Goal: Task Accomplishment & Management: Complete application form

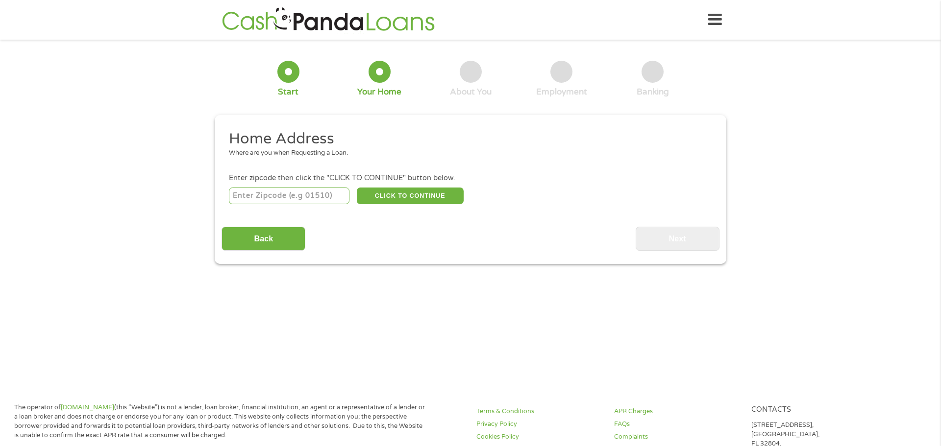
click at [316, 196] on input "number" at bounding box center [289, 196] width 121 height 17
type input "27409"
click at [389, 199] on button "CLICK TO CONTINUE" at bounding box center [410, 196] width 107 height 17
type input "27409"
type input "[GEOGRAPHIC_DATA]"
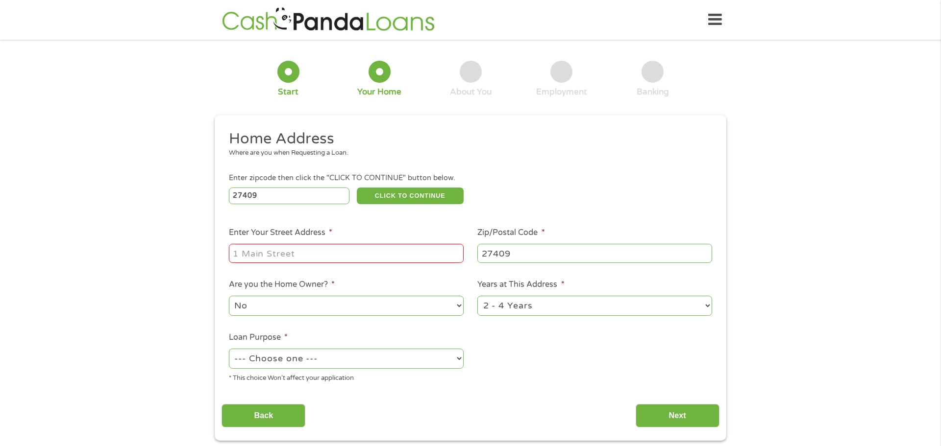
click at [277, 254] on input "Enter Your Street Address *" at bounding box center [346, 253] width 235 height 19
type input "[STREET_ADDRESS]"
click at [383, 366] on select "--- Choose one --- Pay Bills Debt Consolidation Home Improvement Major Purchase…" at bounding box center [346, 359] width 235 height 20
select select "other"
click at [229, 350] on select "--- Choose one --- Pay Bills Debt Consolidation Home Improvement Major Purchase…" at bounding box center [346, 359] width 235 height 20
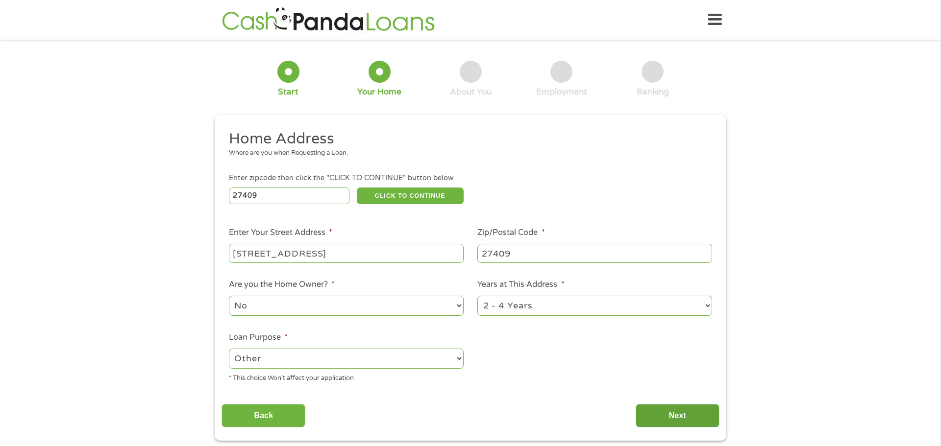
click at [659, 413] on input "Next" at bounding box center [677, 416] width 84 height 24
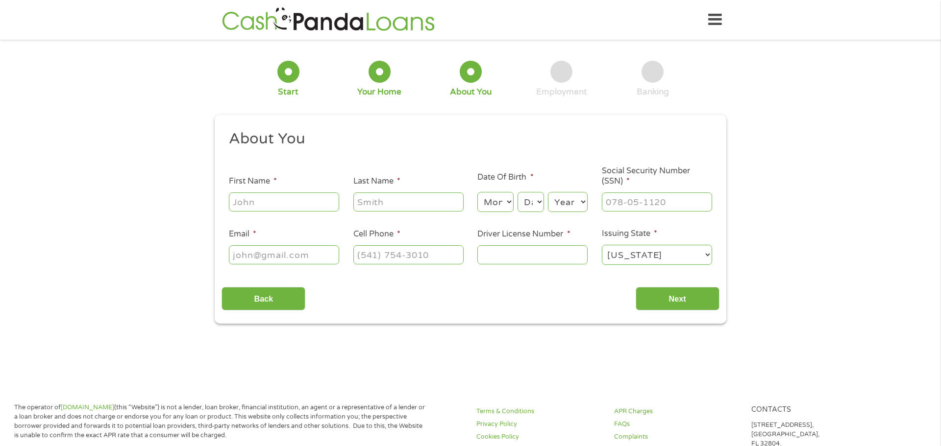
scroll to position [4, 4]
click at [243, 204] on input "First Name *" at bounding box center [284, 202] width 110 height 19
type input "[PERSON_NAME]"
type input "Long"
type input "[EMAIL_ADDRESS][DOMAIN_NAME]"
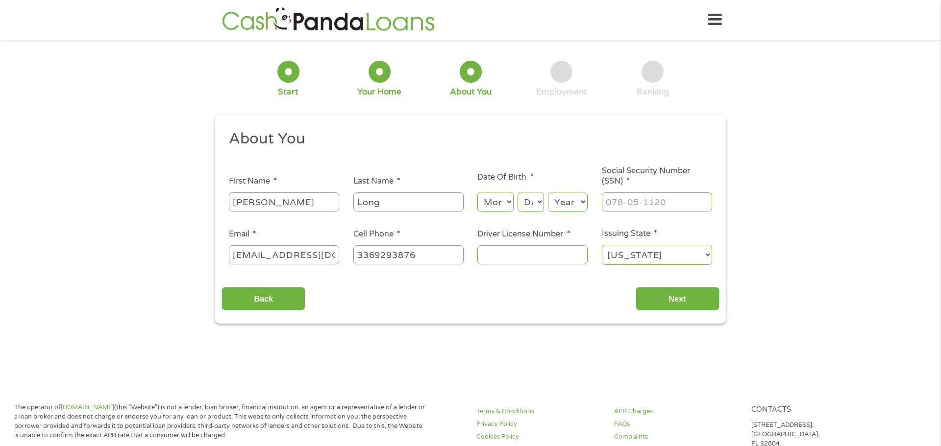
type input "[PHONE_NUMBER]"
click at [489, 205] on select "Month 1 2 3 4 5 6 7 8 9 10 11 12" at bounding box center [495, 202] width 36 height 20
select select "5"
click at [477, 192] on select "Month 1 2 3 4 5 6 7 8 9 10 11 12" at bounding box center [495, 202] width 36 height 20
click at [536, 203] on select "Day 1 2 3 4 5 6 7 8 9 10 11 12 13 14 15 16 17 18 19 20 21 22 23 24 25 26 27 28 …" at bounding box center [530, 202] width 26 height 20
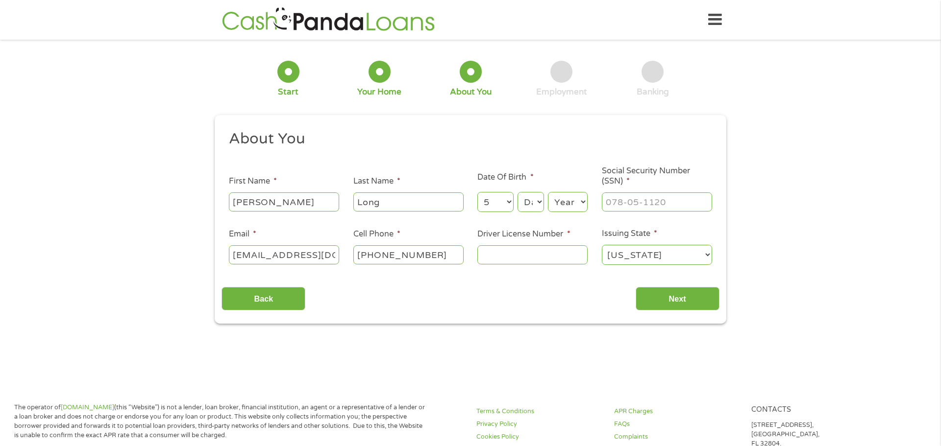
select select "6"
click at [517, 192] on select "Day 1 2 3 4 5 6 7 8 9 10 11 12 13 14 15 16 17 18 19 20 21 22 23 24 25 26 27 28 …" at bounding box center [530, 202] width 26 height 20
click at [566, 206] on select "Year [DATE] 2006 2005 2004 2003 2002 2001 2000 1999 1998 1997 1996 1995 1994 19…" at bounding box center [568, 202] width 40 height 20
select select "1990"
click at [548, 192] on select "Year [DATE] 2006 2005 2004 2003 2002 2001 2000 1999 1998 1997 1996 1995 1994 19…" at bounding box center [568, 202] width 40 height 20
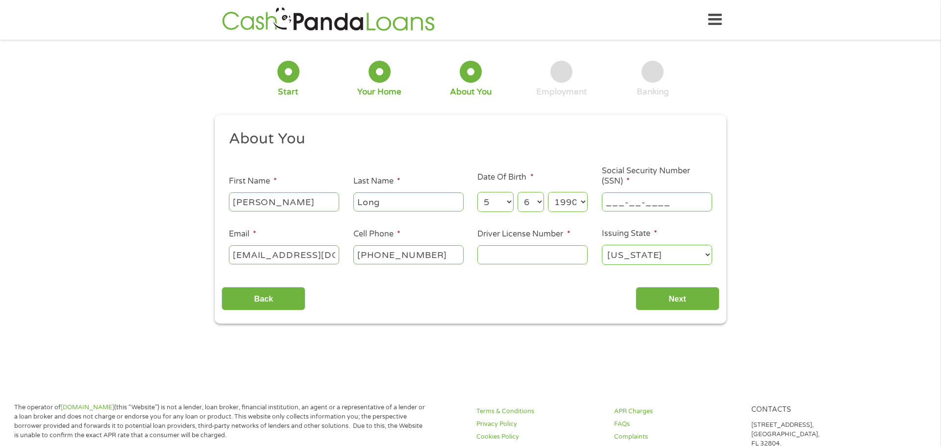
click at [615, 205] on input "___-__-____" at bounding box center [657, 202] width 110 height 19
type input "281-92-6498"
click at [444, 256] on input "[PHONE_NUMBER]" at bounding box center [408, 254] width 110 height 19
type input "[PHONE_NUMBER]"
click at [501, 260] on input "Driver License Number *" at bounding box center [532, 254] width 110 height 19
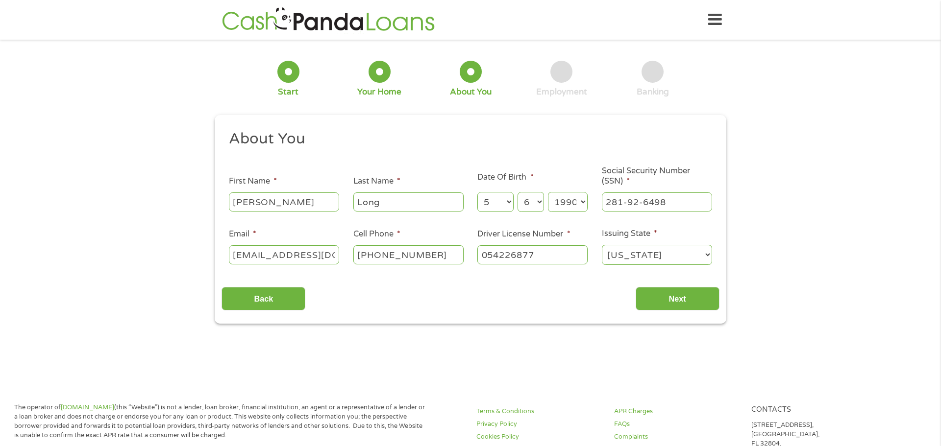
type input "054226877"
click at [633, 252] on select "[US_STATE] [US_STATE] [US_STATE] [US_STATE] [US_STATE] [US_STATE] [US_STATE] [U…" at bounding box center [657, 255] width 110 height 20
select select "[US_STATE]"
click at [602, 245] on select "[US_STATE] [US_STATE] [US_STATE] [US_STATE] [US_STATE] [US_STATE] [US_STATE] [U…" at bounding box center [657, 255] width 110 height 20
click at [680, 304] on input "Next" at bounding box center [677, 299] width 84 height 24
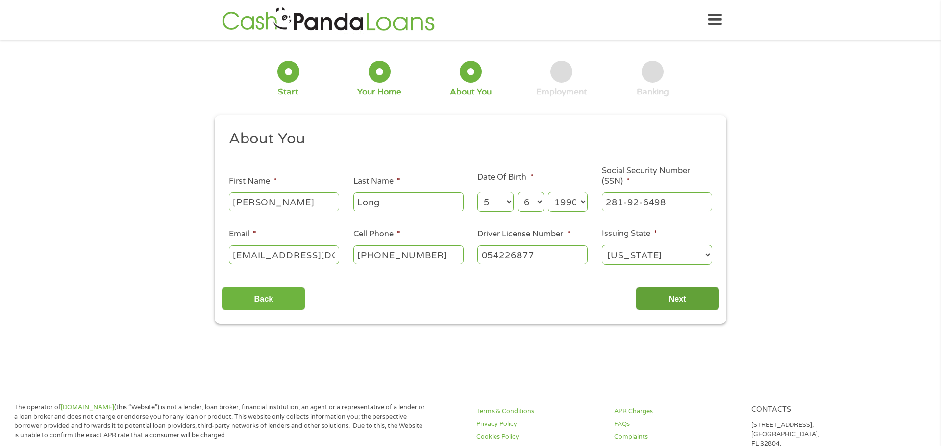
click at [680, 304] on input "Next" at bounding box center [677, 299] width 84 height 24
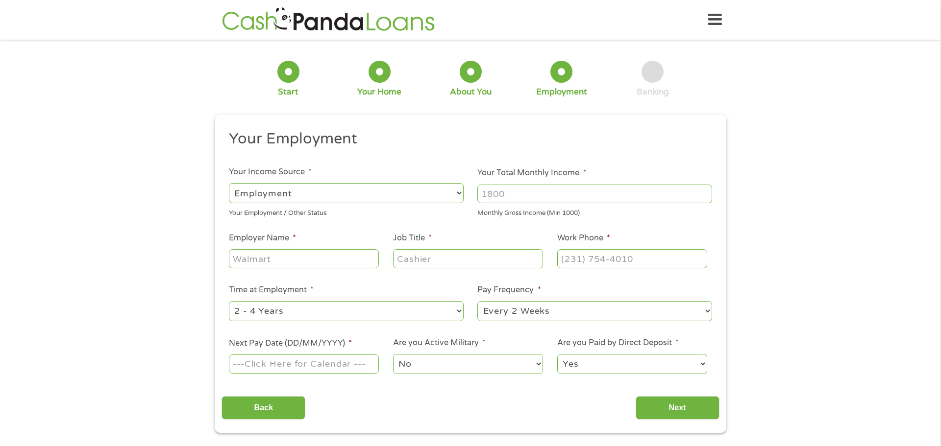
click at [487, 194] on input "Your Total Monthly Income *" at bounding box center [594, 194] width 235 height 19
type input "4500"
click at [356, 262] on input "Employer Name *" at bounding box center [304, 258] width 150 height 19
type input "Camden Health and Rehab"
click at [425, 259] on input "Job Title *" at bounding box center [468, 258] width 150 height 19
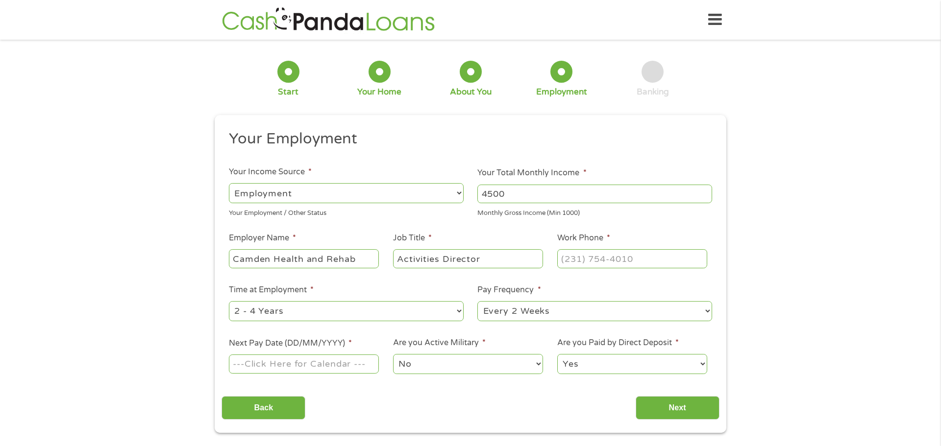
type input "Activities Director"
click at [559, 258] on input "Work Phone *" at bounding box center [632, 258] width 150 height 19
click at [559, 258] on input "(___) ___-____" at bounding box center [632, 258] width 150 height 19
type input "[PHONE_NUMBER]"
click at [318, 365] on input "Next Pay Date (DD/MM/YYYY) *" at bounding box center [304, 364] width 150 height 19
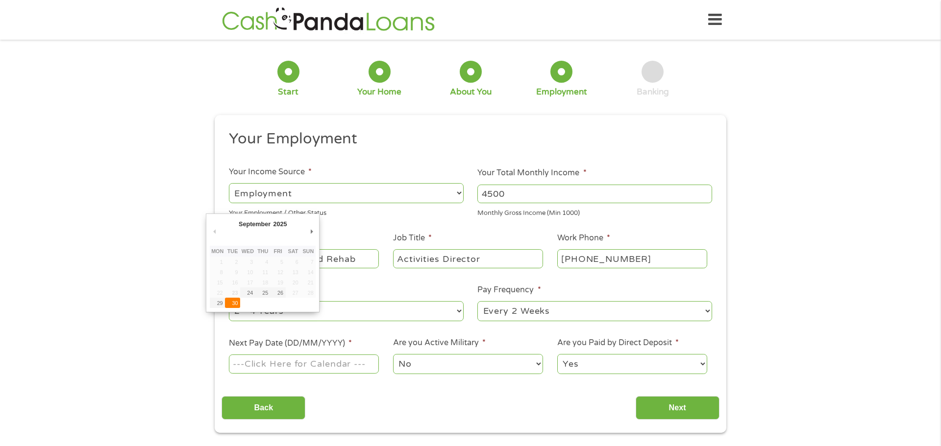
type input "[DATE]"
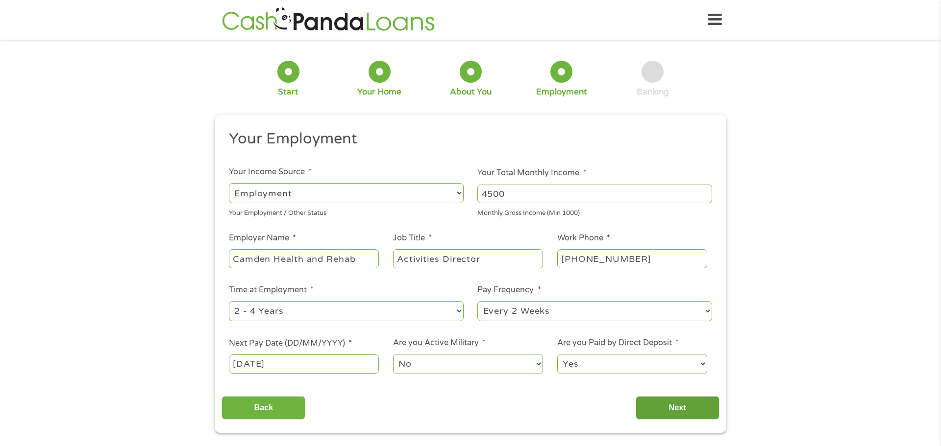
click at [663, 409] on input "Next" at bounding box center [677, 408] width 84 height 24
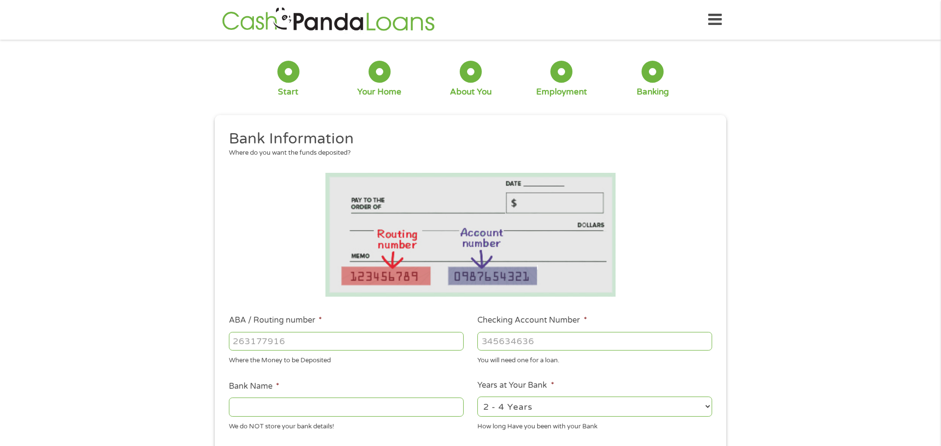
click at [403, 339] on input "ABA / Routing number *" at bounding box center [346, 341] width 235 height 19
type input "103100195"
type input "CENTRAL NATIONAL BANK TRUST"
type input "103100195"
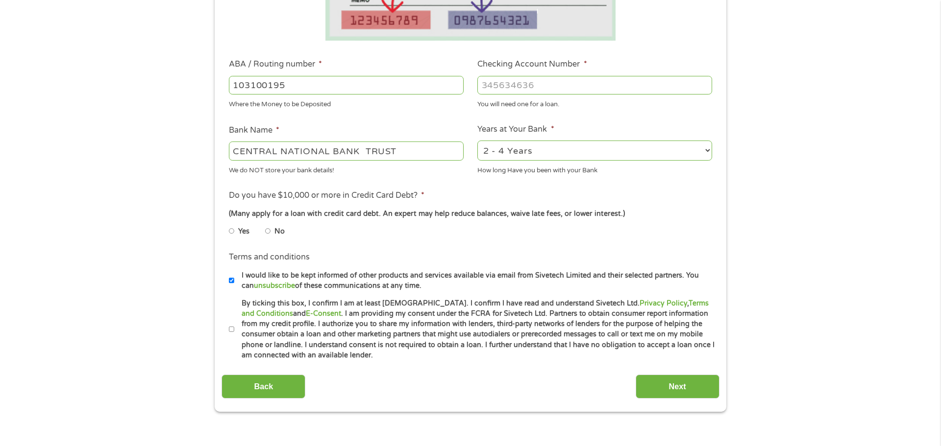
scroll to position [258, 0]
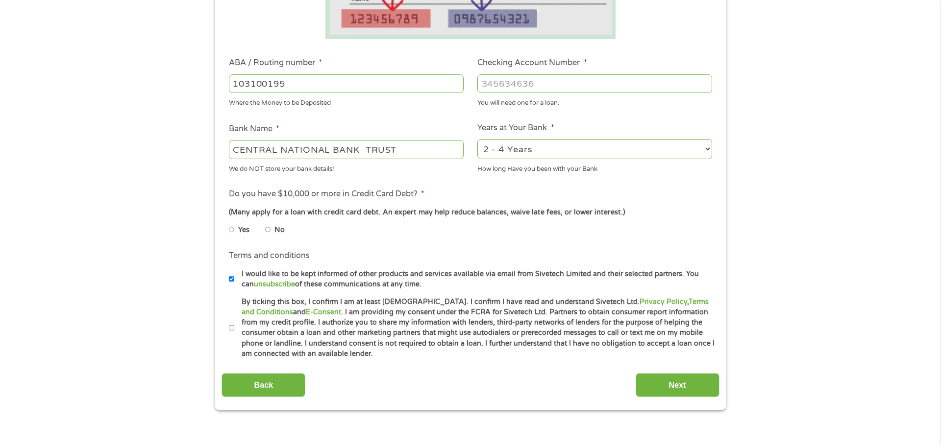
type input "[CREDIT_CARD_NUMBER]"
click at [414, 147] on input "CENTRAL NATIONAL BANK TRUST" at bounding box center [346, 149] width 235 height 19
drag, startPoint x: 414, startPoint y: 147, endPoint x: 225, endPoint y: 127, distance: 189.7
click at [225, 127] on li "Bank Name * CENTRAL NATIONAL BANK TRUST We do NOT store your bank details!" at bounding box center [345, 148] width 249 height 51
type input "stride bank"
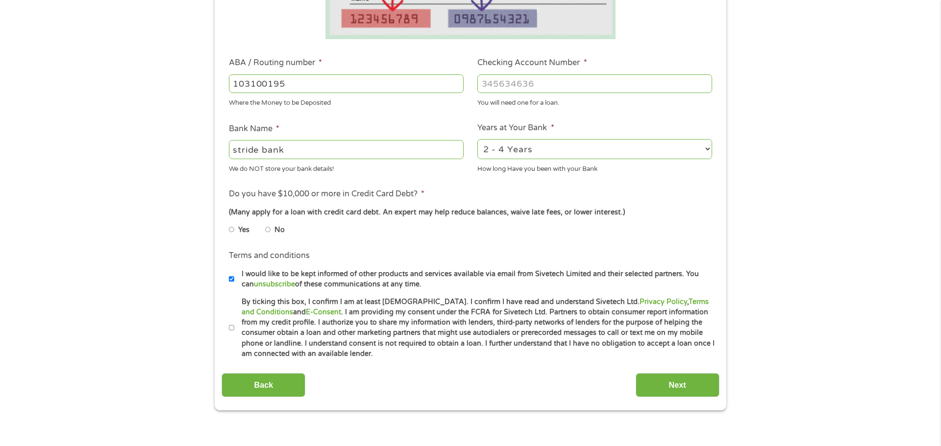
click at [230, 327] on input "By ticking this box, I confirm I am at least [DEMOGRAPHIC_DATA]. I confirm I ha…" at bounding box center [232, 328] width 6 height 16
checkbox input "true"
click at [230, 279] on input "I would like to be kept informed of other products and services available via e…" at bounding box center [232, 279] width 6 height 16
checkbox input "false"
click at [268, 229] on input "No" at bounding box center [268, 230] width 6 height 16
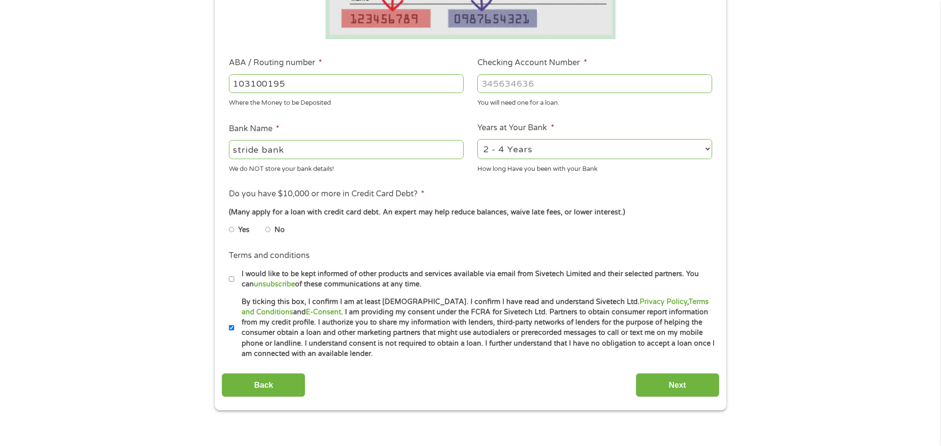
radio input "true"
click at [663, 388] on input "Next" at bounding box center [677, 385] width 84 height 24
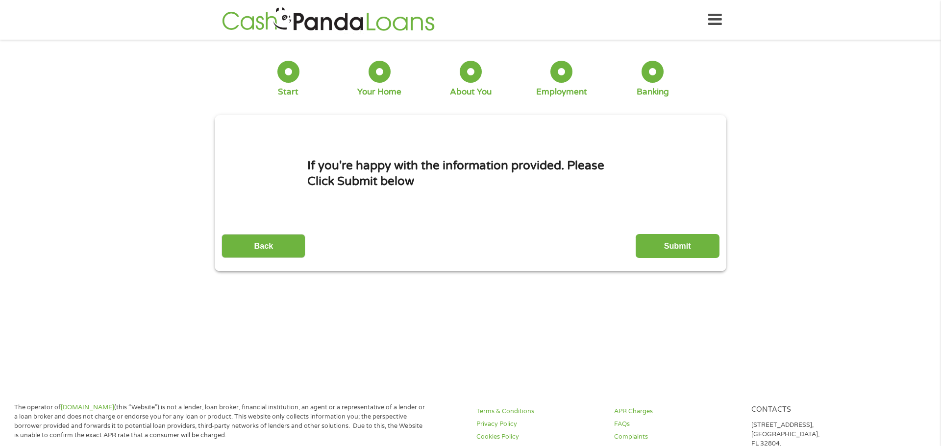
scroll to position [4, 4]
click at [654, 250] on input "Submit" at bounding box center [677, 246] width 84 height 24
